Goal: Check status

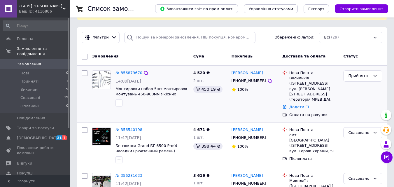
scroll to position [58, 0]
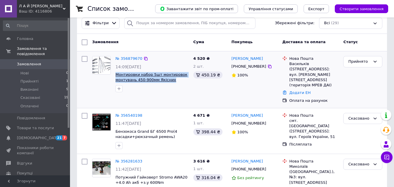
drag, startPoint x: 172, startPoint y: 81, endPoint x: 116, endPoint y: 75, distance: 56.0
click at [116, 75] on span "Монтировки набор 5шт монтировок монтувань 450-900мм Якісних" at bounding box center [152, 77] width 73 height 11
copy span "Монтировки набор 5шт монтировок монтувань 450-900мм Якісних"
click at [149, 61] on div "№ 356879670" at bounding box center [152, 58] width 74 height 7
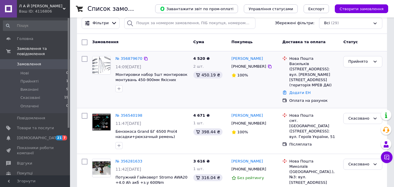
click at [129, 61] on div "№ 356879670" at bounding box center [129, 58] width 28 height 7
click at [129, 57] on link "№ 356879670" at bounding box center [129, 58] width 27 height 4
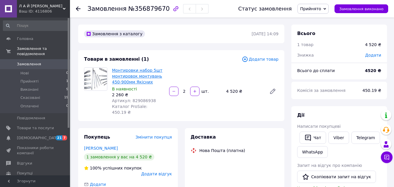
click at [138, 80] on link "Монтировки набор 5шт монтировок монтувань 450-900мм Якісних" at bounding box center [137, 76] width 51 height 16
